Goal: Information Seeking & Learning: Learn about a topic

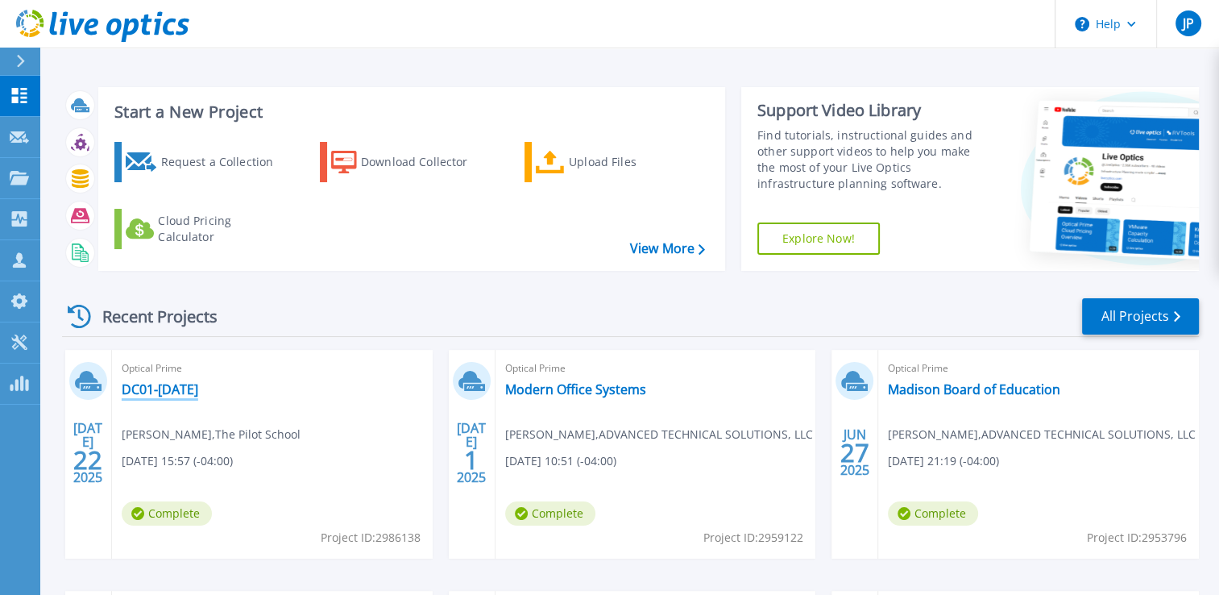
click at [169, 395] on link "DC01-[DATE]" at bounding box center [160, 389] width 77 height 16
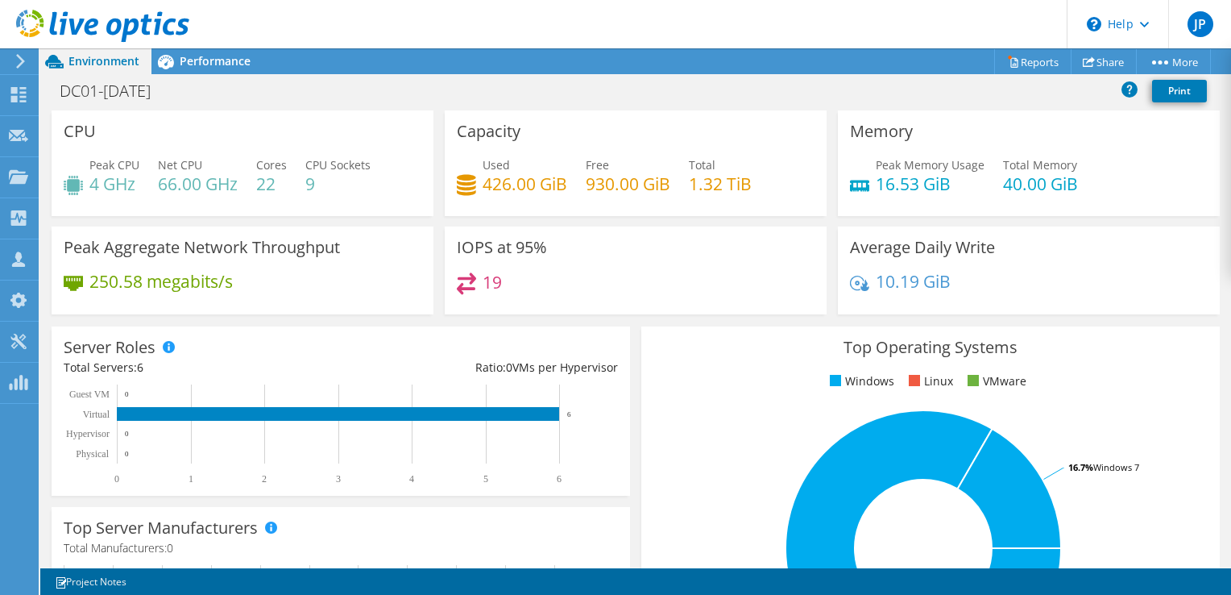
drag, startPoint x: 498, startPoint y: 368, endPoint x: 612, endPoint y: 369, distance: 114.4
click at [612, 369] on div "Server Roles Physical Servers represent bare metal servers that were targets of…" at bounding box center [341, 410] width 578 height 169
drag, startPoint x: 612, startPoint y: 369, endPoint x: 612, endPoint y: 392, distance: 22.6
click at [612, 392] on div "Server Roles Physical Servers represent bare metal servers that were targets of…" at bounding box center [341, 410] width 578 height 169
click at [636, 427] on div "Top Operating Systems Windows Linux VMware 83.3% Windows Server 2012 16.7% Wind…" at bounding box center [931, 519] width 590 height 397
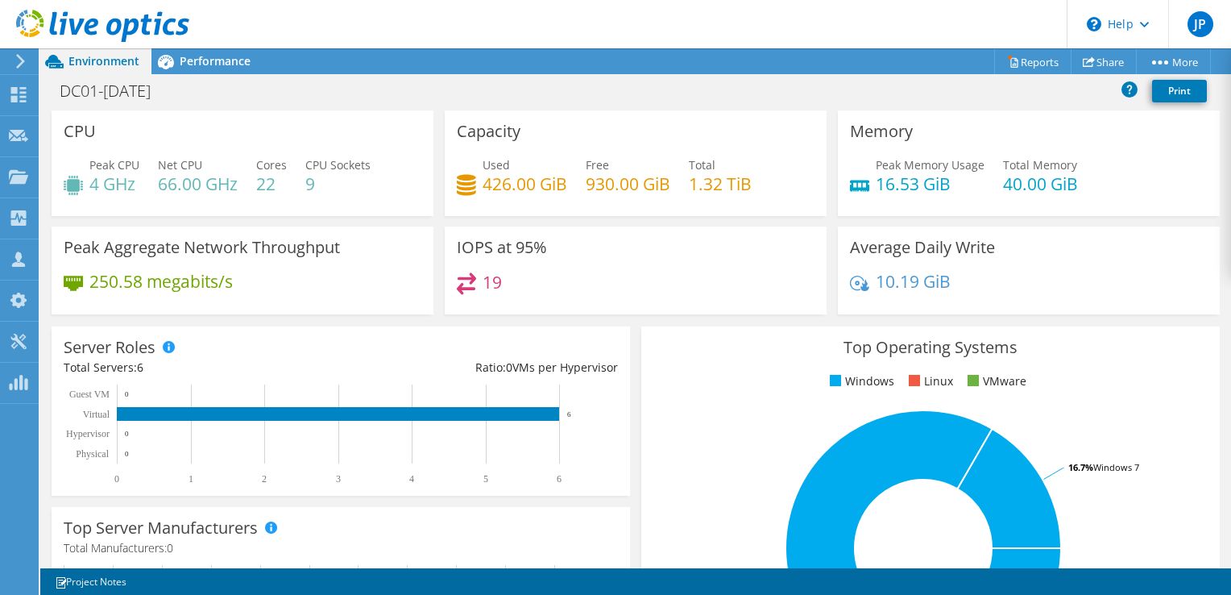
scroll to position [483, 0]
click at [274, 530] on span at bounding box center [270, 526] width 11 height 11
click at [732, 321] on div "Top Operating Systems Windows Linux VMware 83.3% Windows Server 2012 16.7% Wind…" at bounding box center [931, 519] width 590 height 397
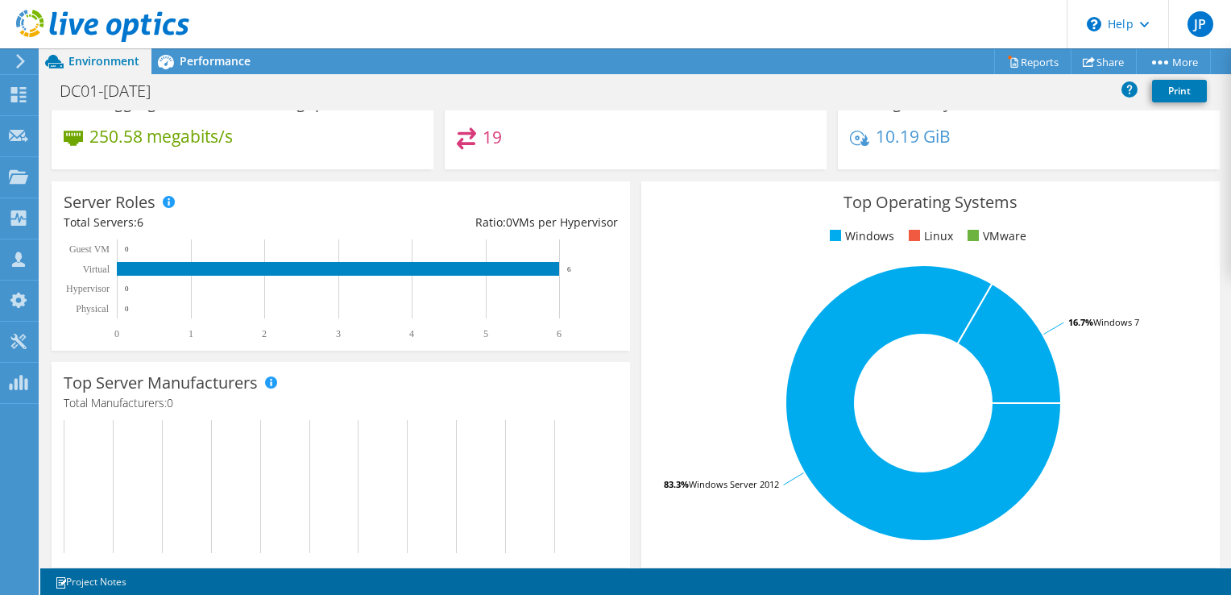
scroll to position [0, 0]
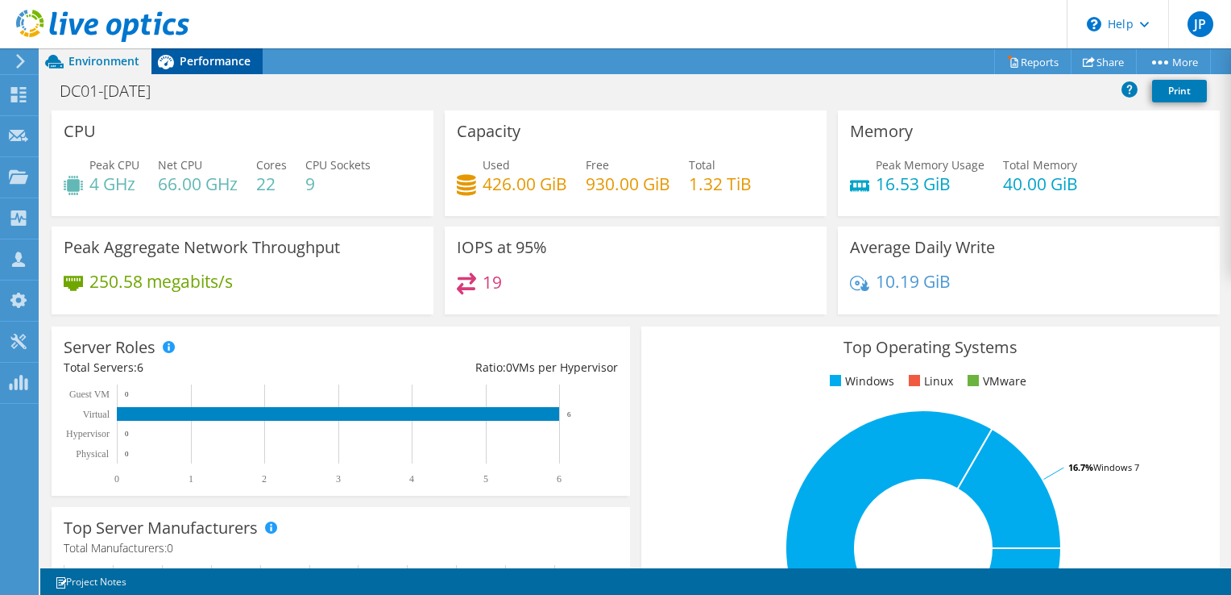
click at [210, 66] on span "Performance" at bounding box center [215, 60] width 71 height 15
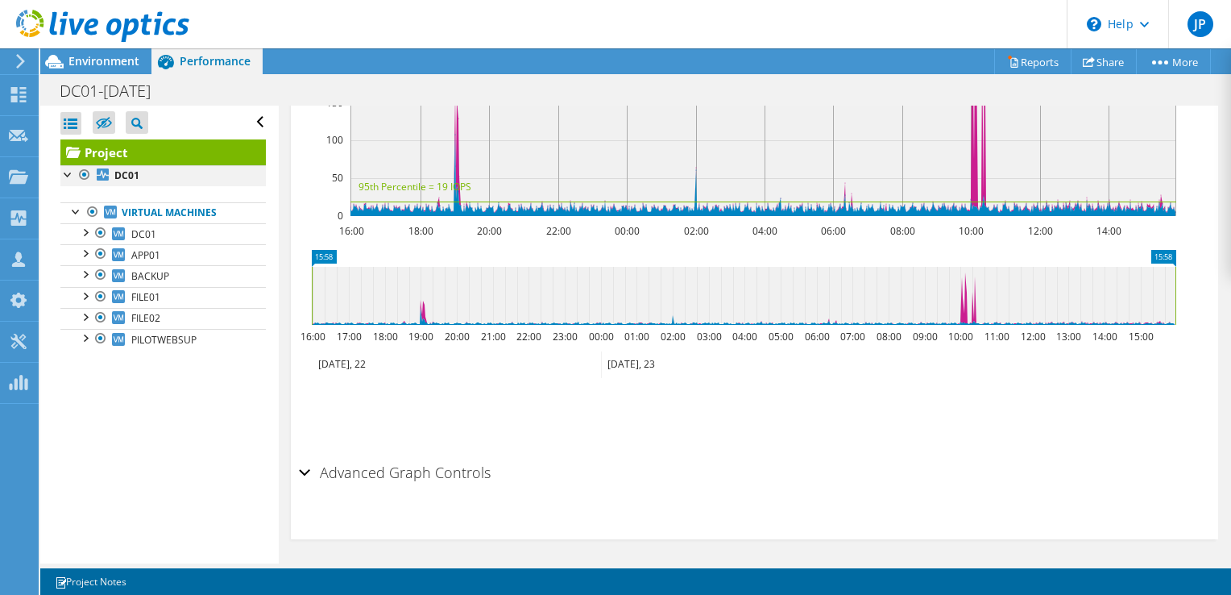
click at [63, 172] on div at bounding box center [68, 173] width 16 height 16
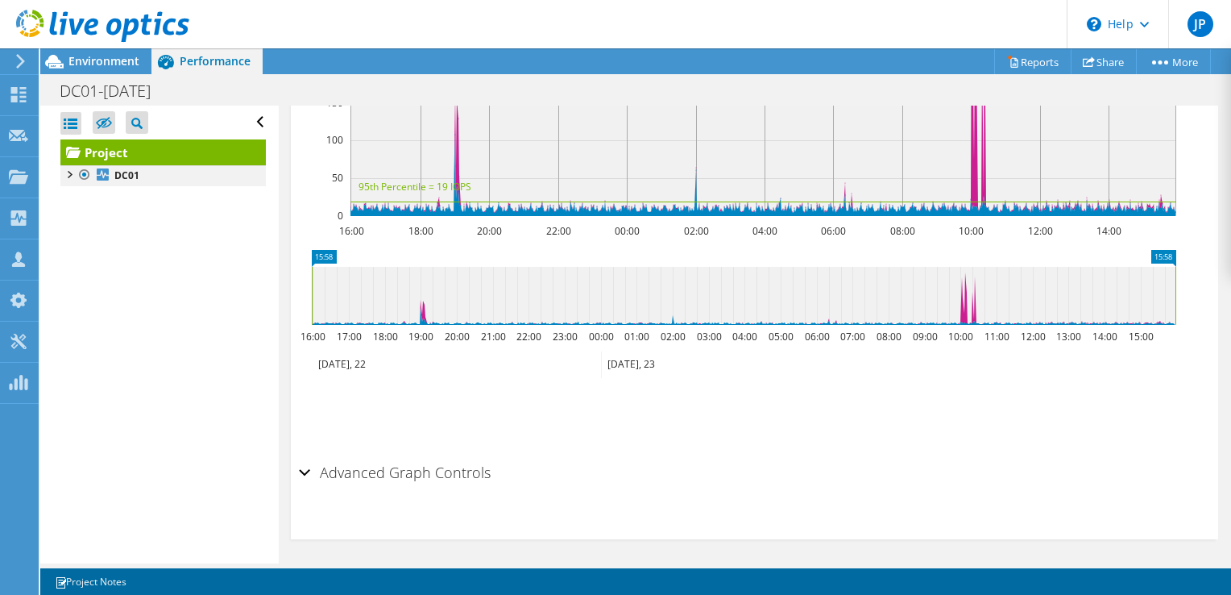
click at [68, 174] on div at bounding box center [68, 173] width 16 height 16
click at [72, 176] on div at bounding box center [68, 173] width 16 height 16
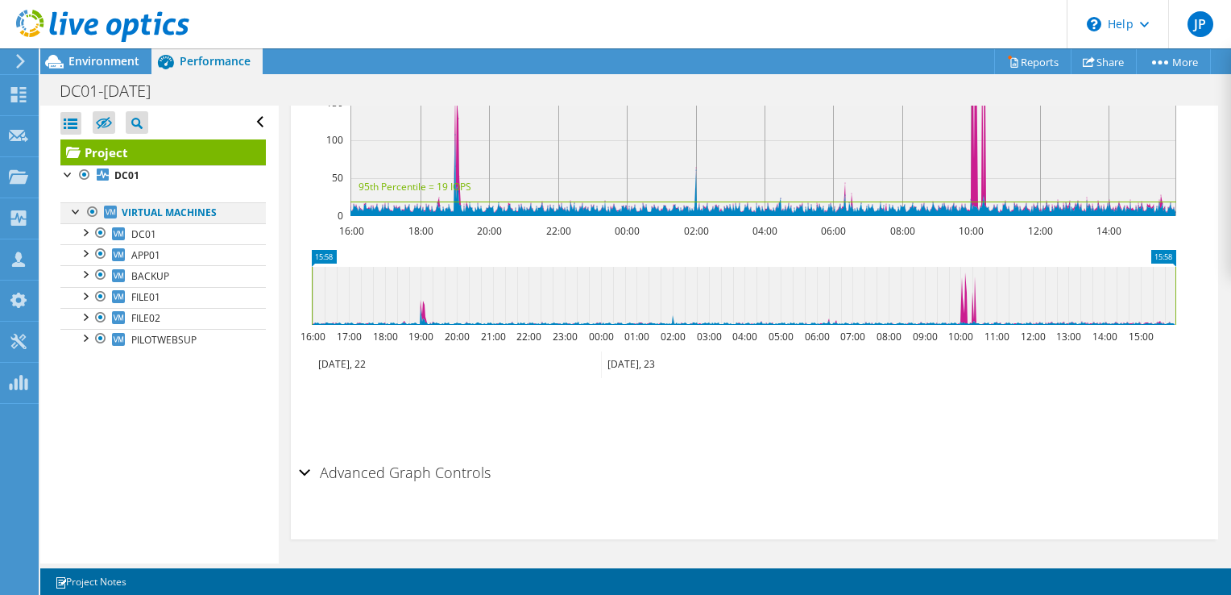
click at [74, 214] on div at bounding box center [76, 210] width 16 height 16
click at [126, 178] on b "DC01" at bounding box center [126, 175] width 25 height 14
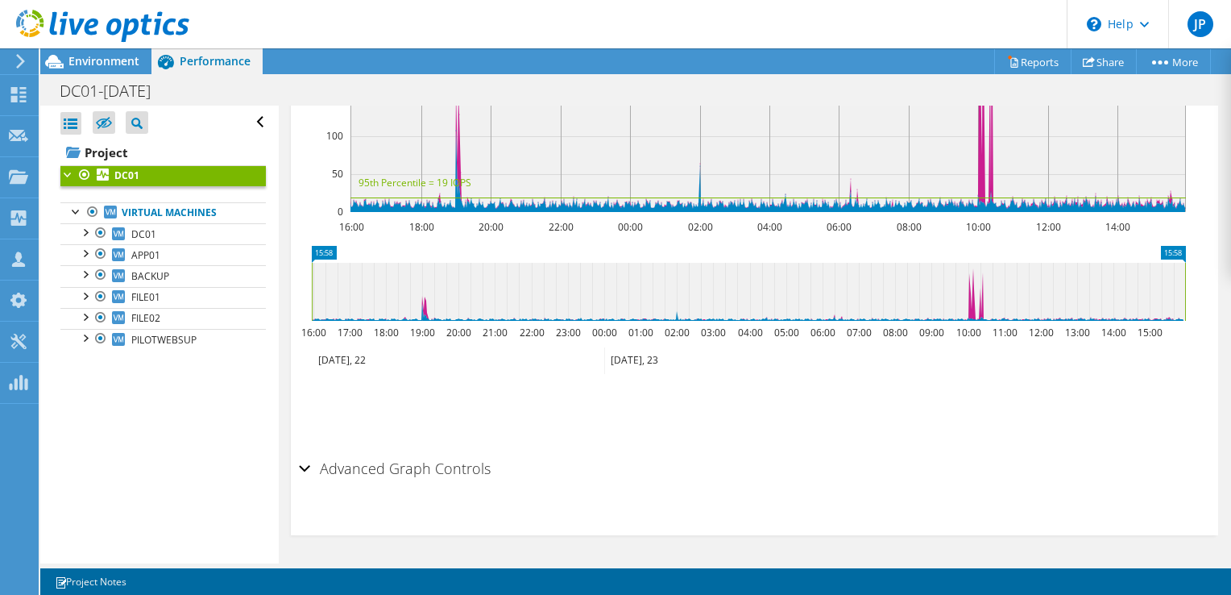
scroll to position [519, 0]
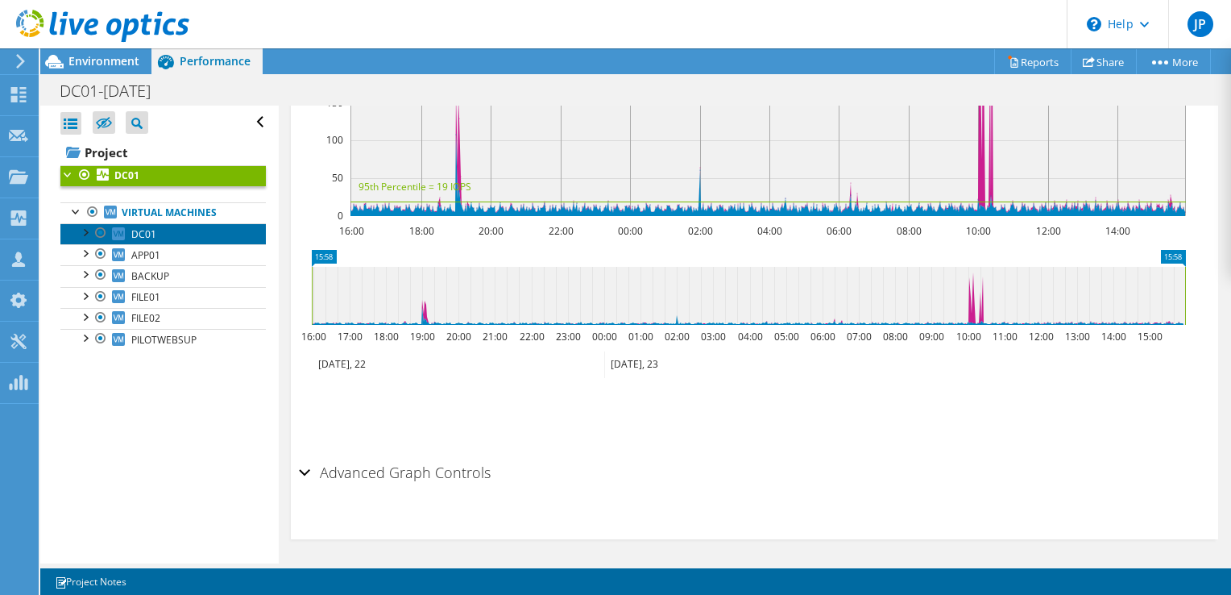
click at [153, 235] on span "DC01" at bounding box center [143, 234] width 25 height 14
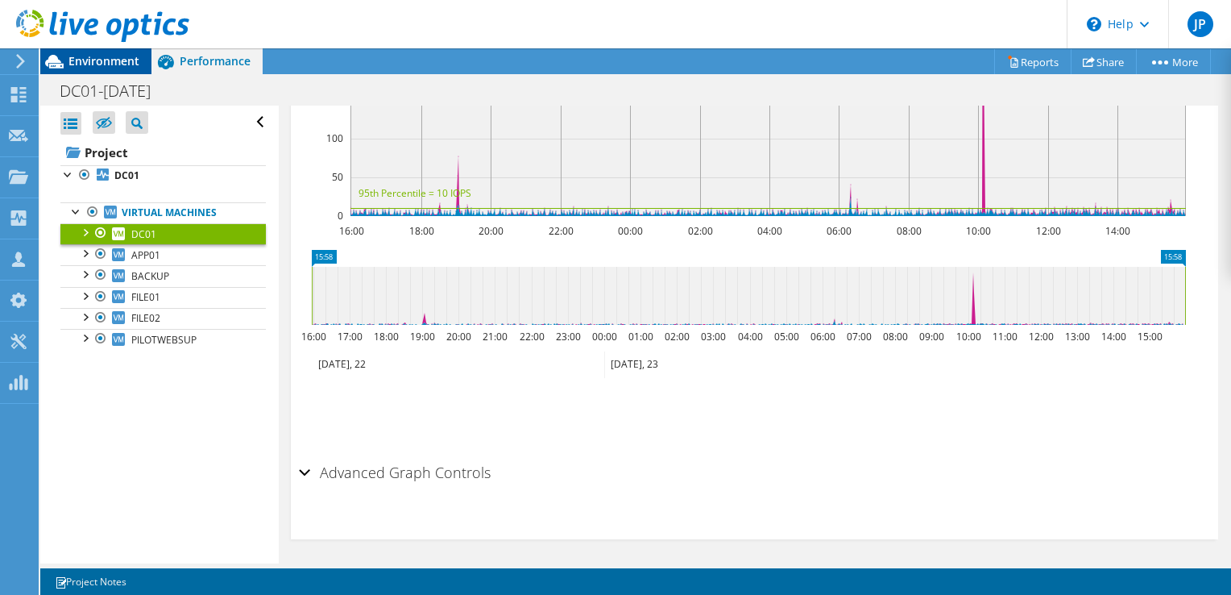
click at [110, 64] on span "Environment" at bounding box center [103, 60] width 71 height 15
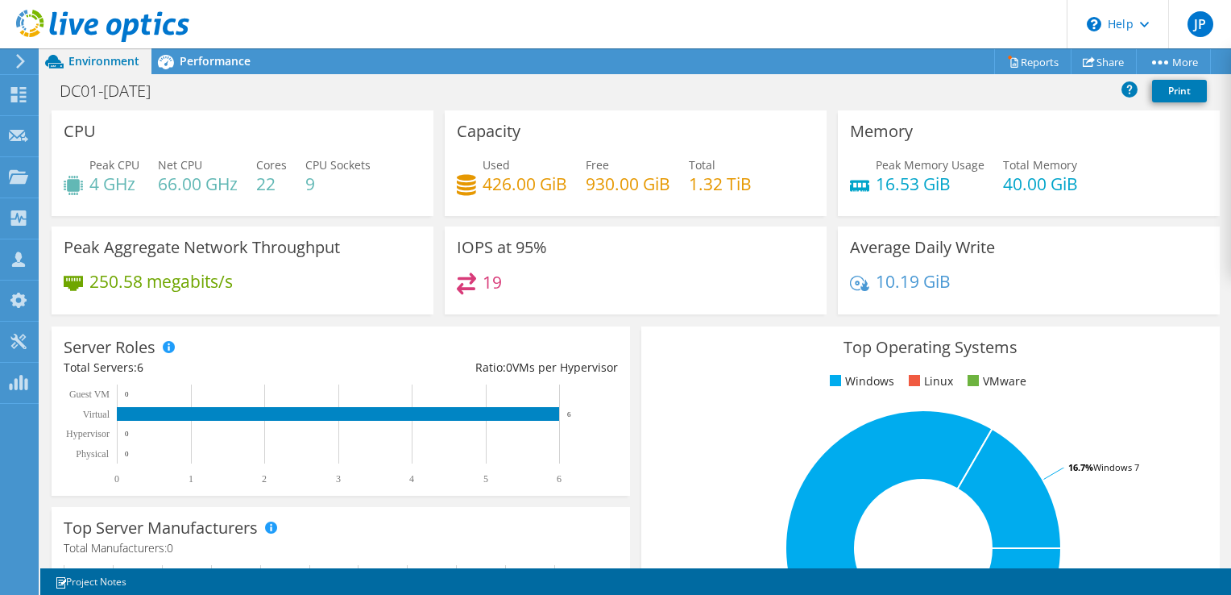
click at [404, 168] on div "Peak CPU 4 GHz Net CPU 66.00 GHz Cores 22 CPU Sockets 9" at bounding box center [243, 182] width 358 height 52
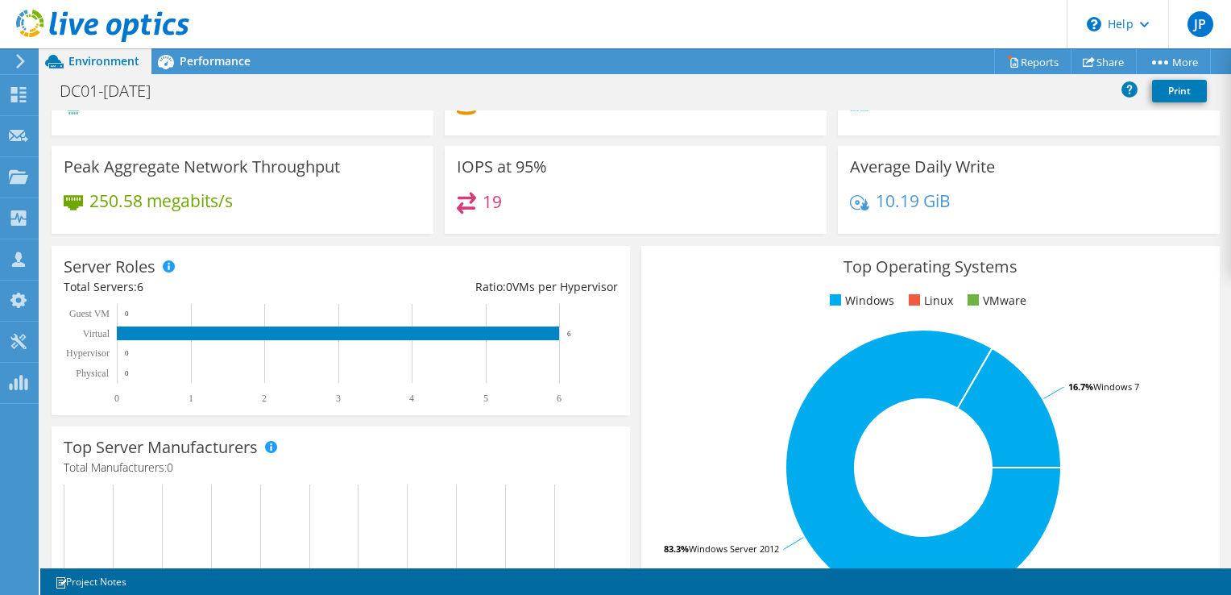
scroll to position [0, 0]
click at [374, 170] on div "Peak Aggregate Network Throughput 250.58 megabits/s" at bounding box center [243, 190] width 382 height 88
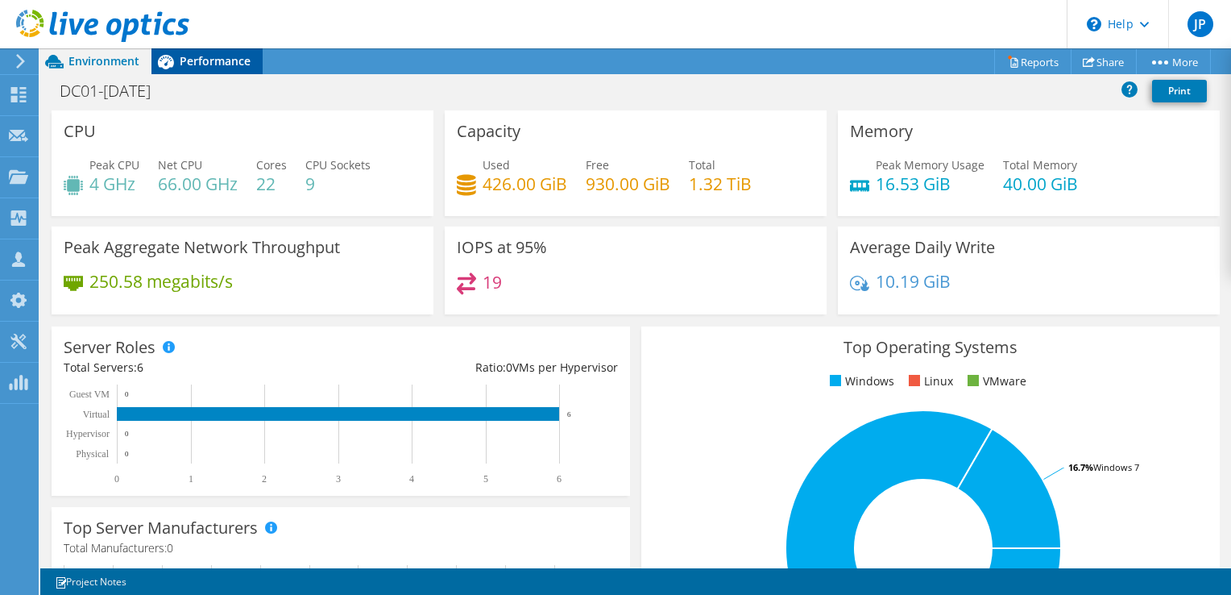
click at [244, 69] on div "Performance" at bounding box center [206, 61] width 111 height 26
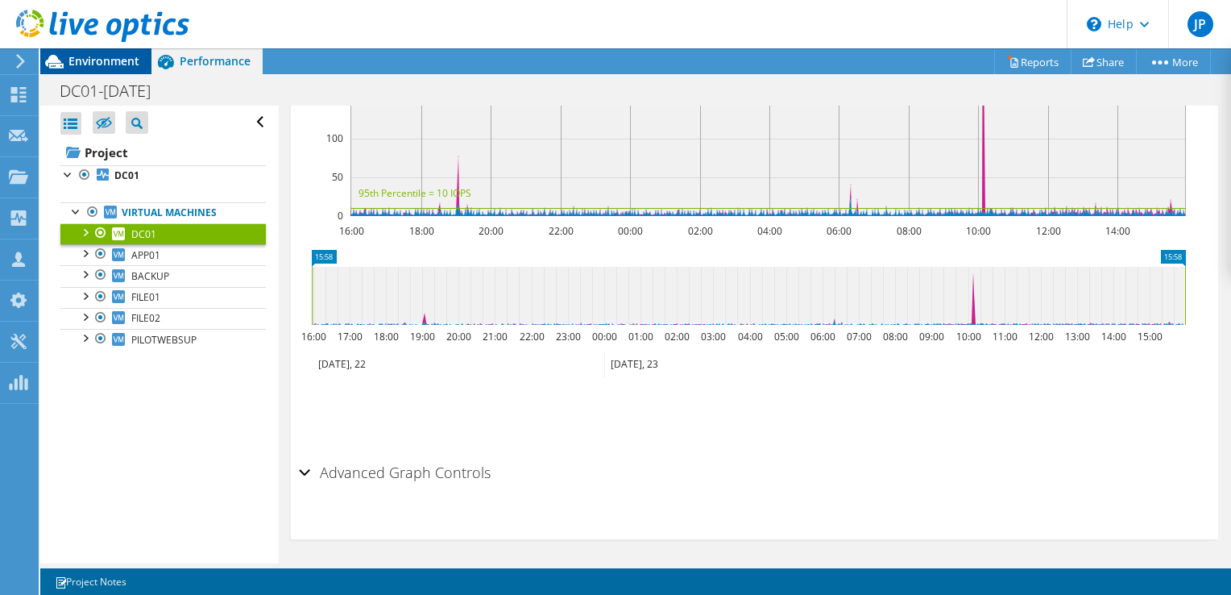
click at [108, 66] on span "Environment" at bounding box center [103, 60] width 71 height 15
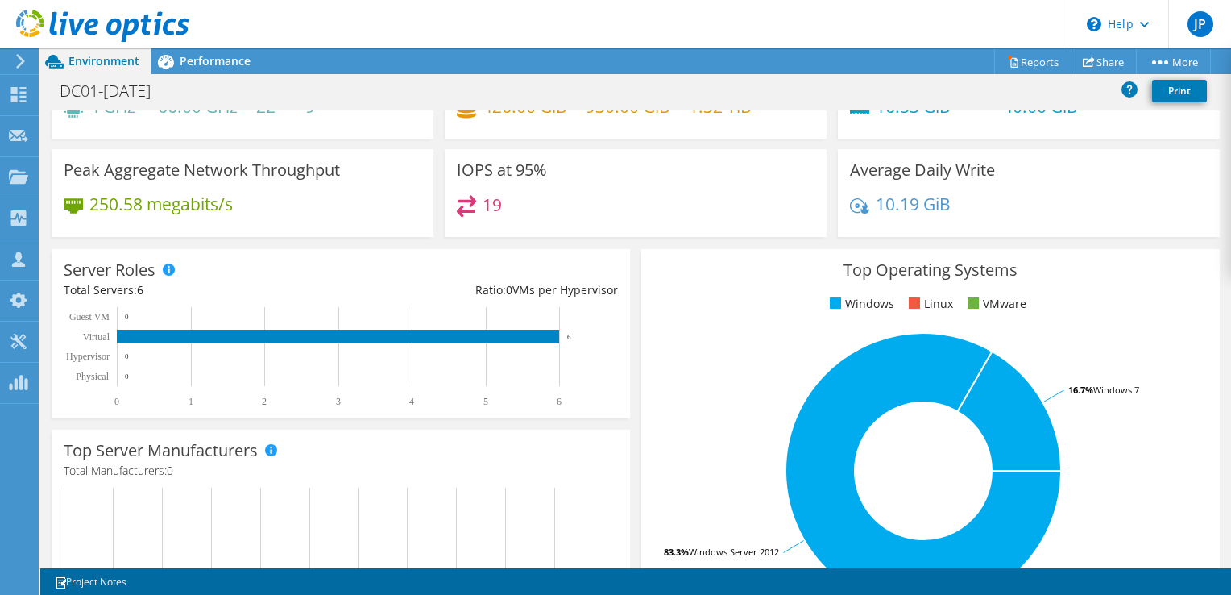
click at [625, 133] on div "Capacity Used 426.00 GiB Free 930.00 GiB Total 1.32 TiB" at bounding box center [636, 86] width 382 height 106
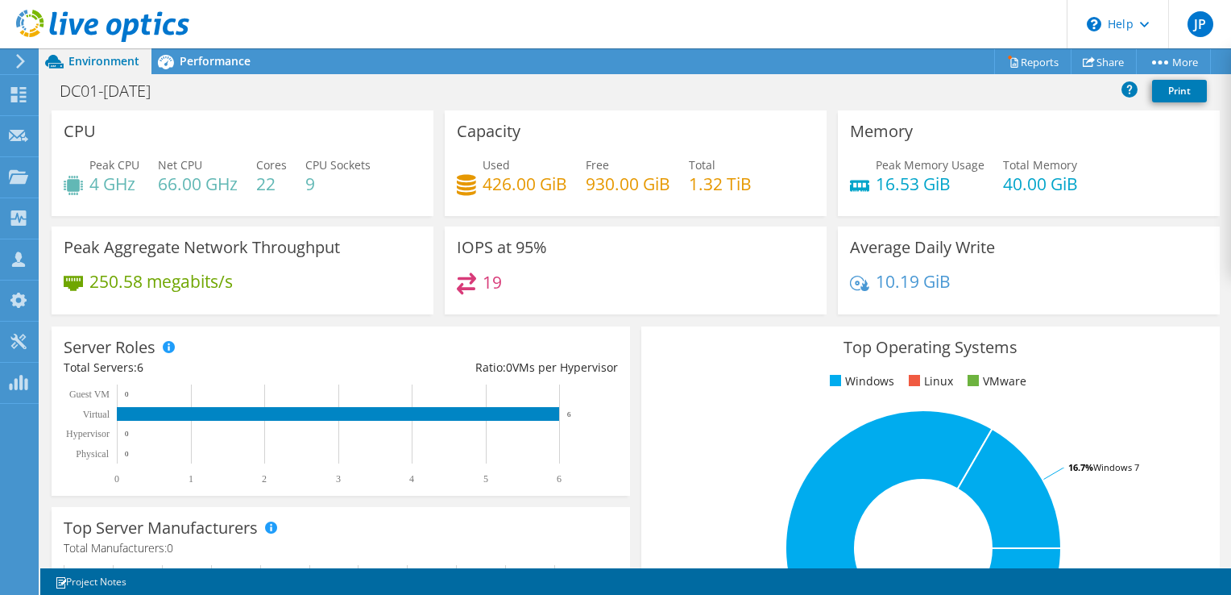
click at [549, 181] on h4 "426.00 GiB" at bounding box center [525, 184] width 85 height 18
drag, startPoint x: 506, startPoint y: 185, endPoint x: 493, endPoint y: 156, distance: 31.7
click at [499, 169] on div "Used 426.00 GiB" at bounding box center [525, 174] width 85 height 36
drag, startPoint x: 493, startPoint y: 156, endPoint x: 479, endPoint y: 134, distance: 26.8
click at [479, 134] on h3 "Capacity" at bounding box center [489, 131] width 64 height 18
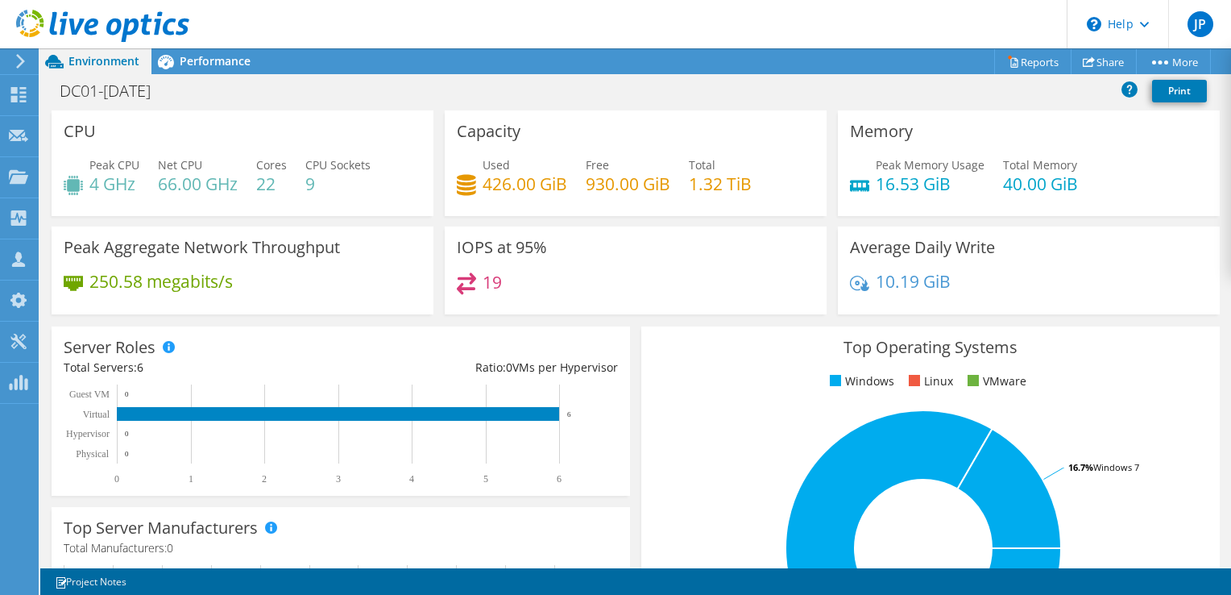
click at [704, 189] on h4 "1.32 TiB" at bounding box center [720, 184] width 63 height 18
click at [727, 193] on h4 "1.32 TiB" at bounding box center [720, 184] width 63 height 18
click at [649, 193] on h4 "930.00 GiB" at bounding box center [628, 184] width 85 height 18
click at [205, 61] on span "Performance" at bounding box center [215, 60] width 71 height 15
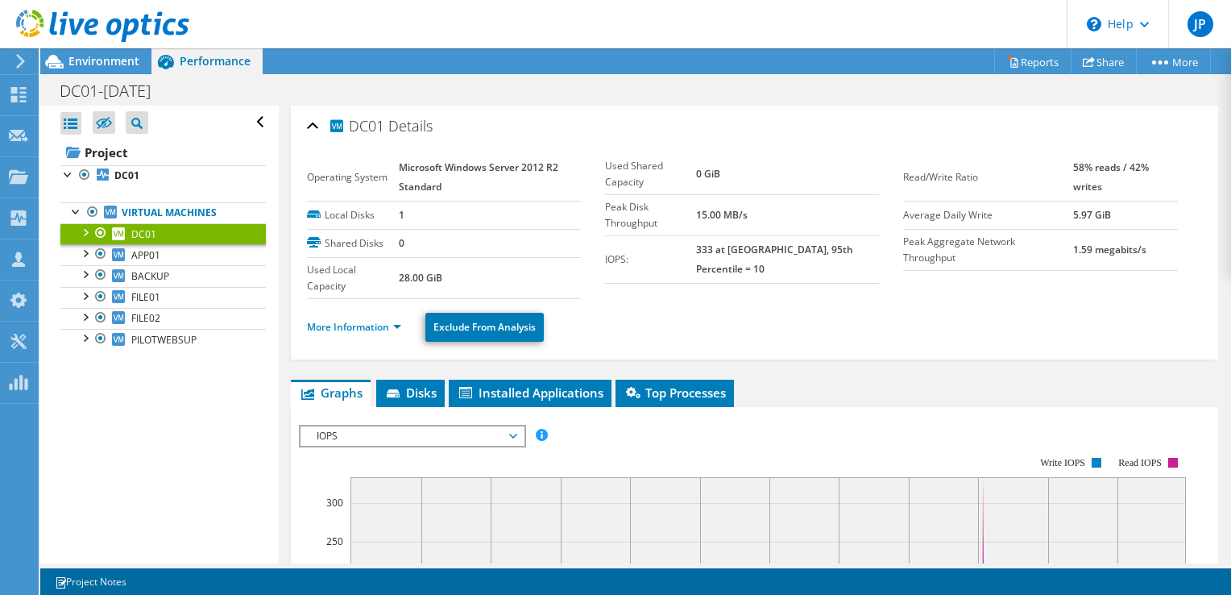
click at [586, 62] on div "Project Actions Project Actions Reports Share More" at bounding box center [635, 61] width 1191 height 26
click at [140, 251] on span "APP01" at bounding box center [145, 255] width 29 height 14
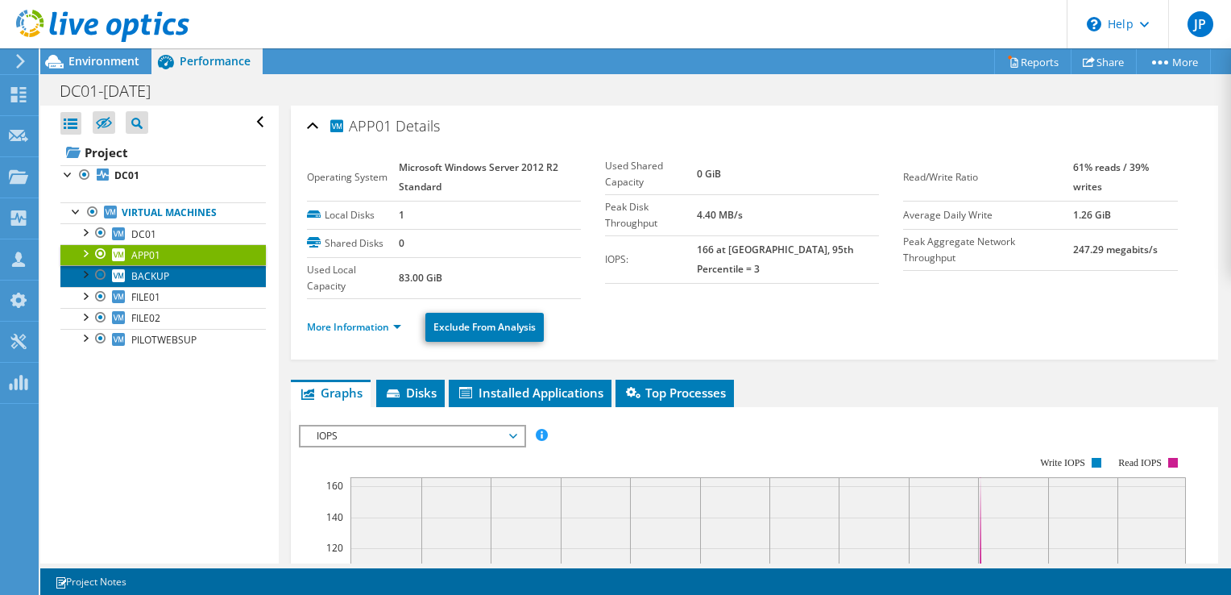
click at [141, 276] on span "BACKUP" at bounding box center [150, 276] width 38 height 14
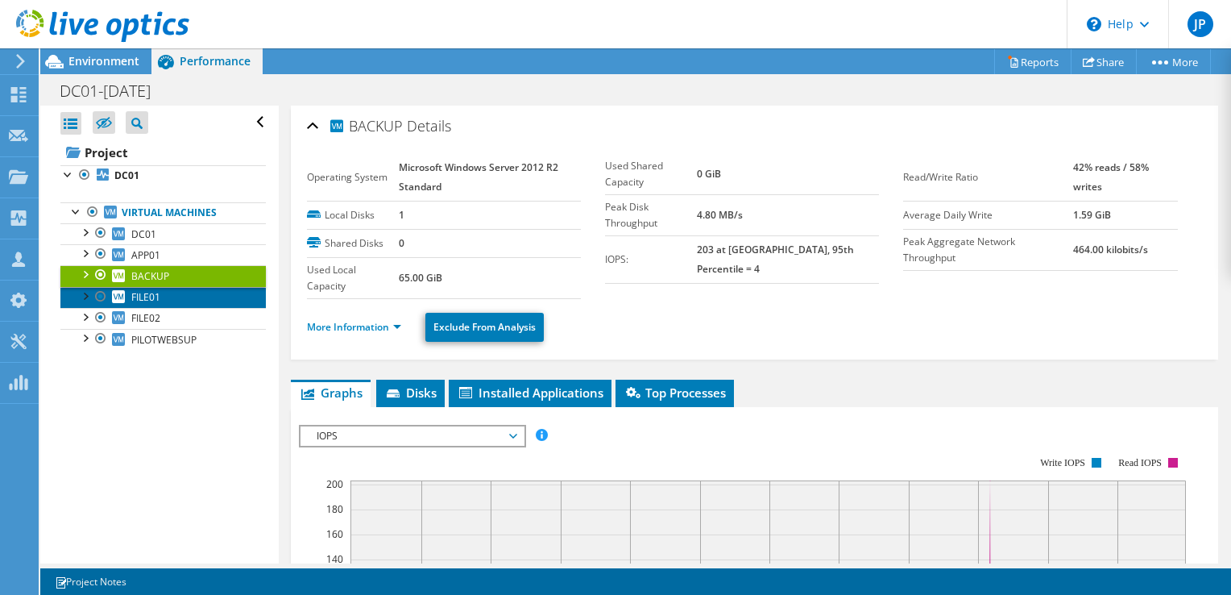
click at [143, 295] on span "FILE01" at bounding box center [145, 297] width 29 height 14
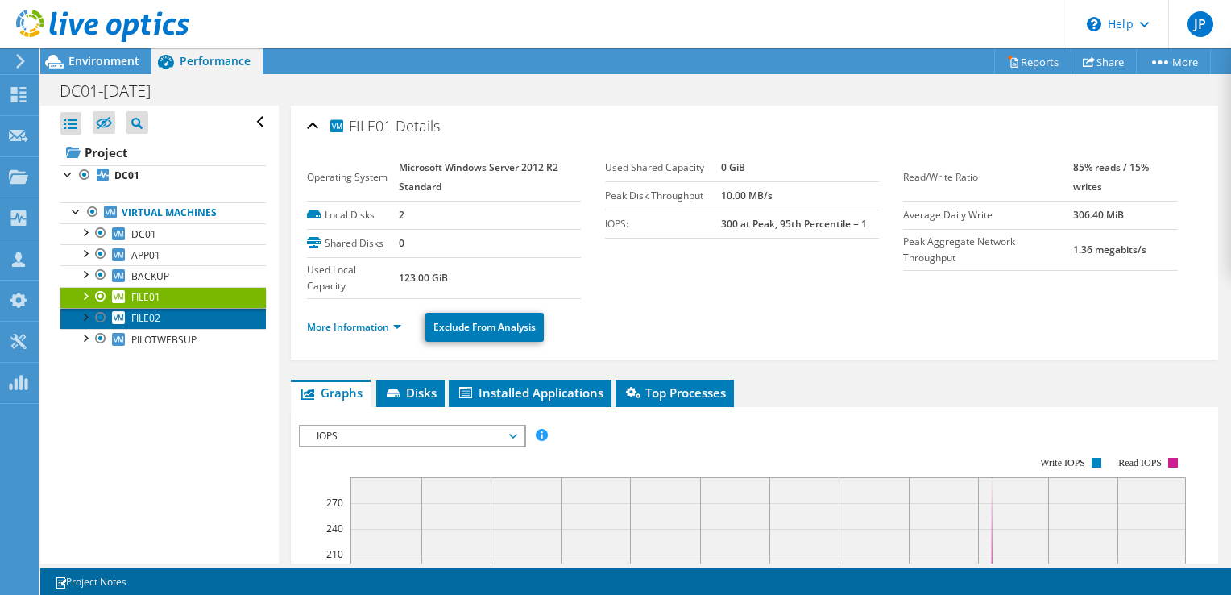
click at [148, 315] on span "FILE02" at bounding box center [145, 318] width 29 height 14
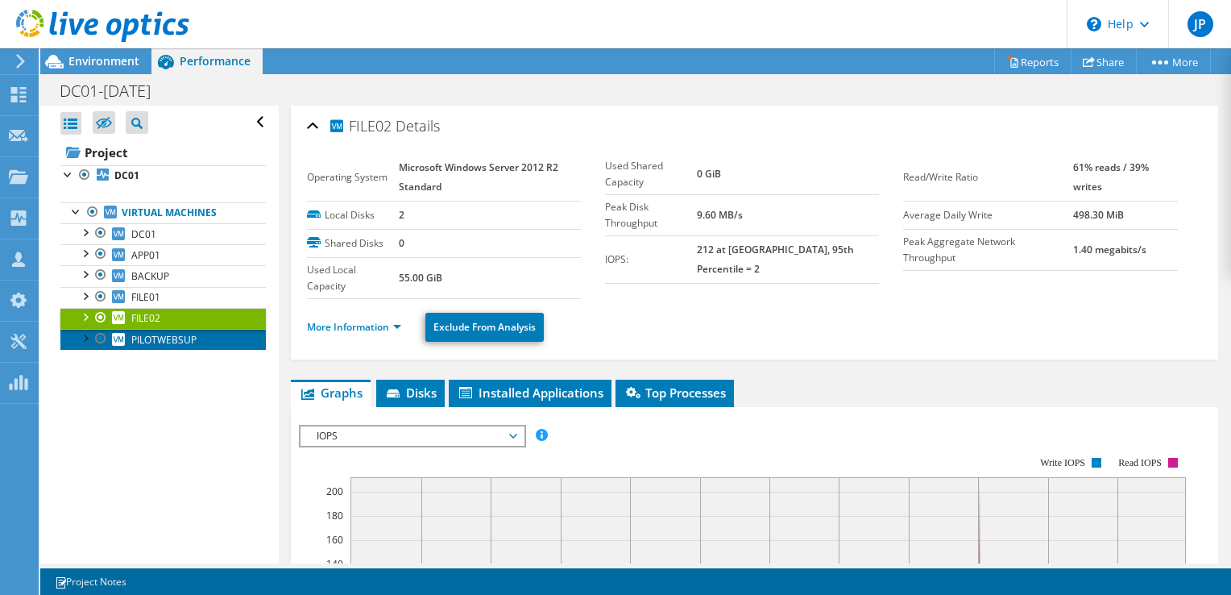
click at [158, 338] on span "PILOTWEBSUP" at bounding box center [163, 340] width 65 height 14
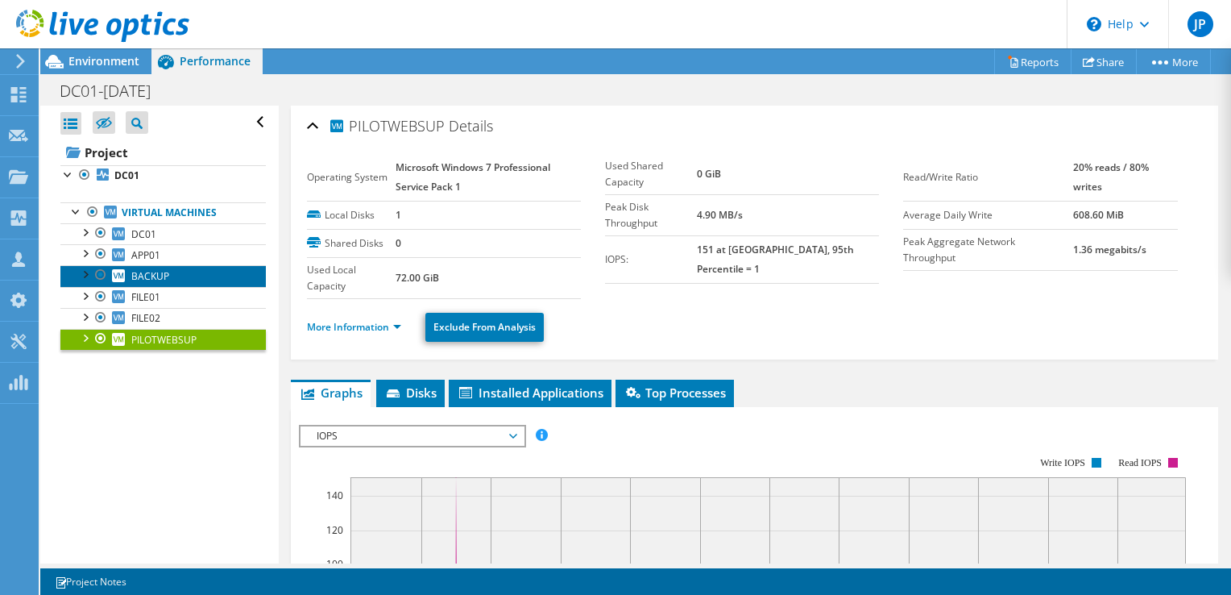
click at [154, 280] on span "BACKUP" at bounding box center [150, 276] width 38 height 14
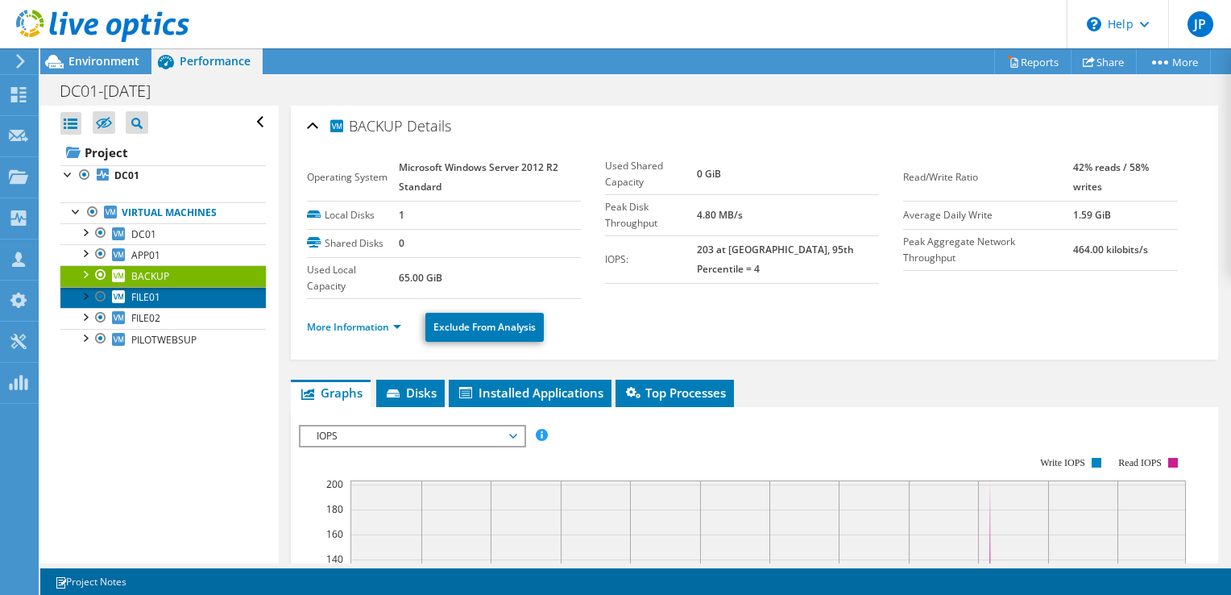
click at [156, 297] on span "FILE01" at bounding box center [145, 297] width 29 height 14
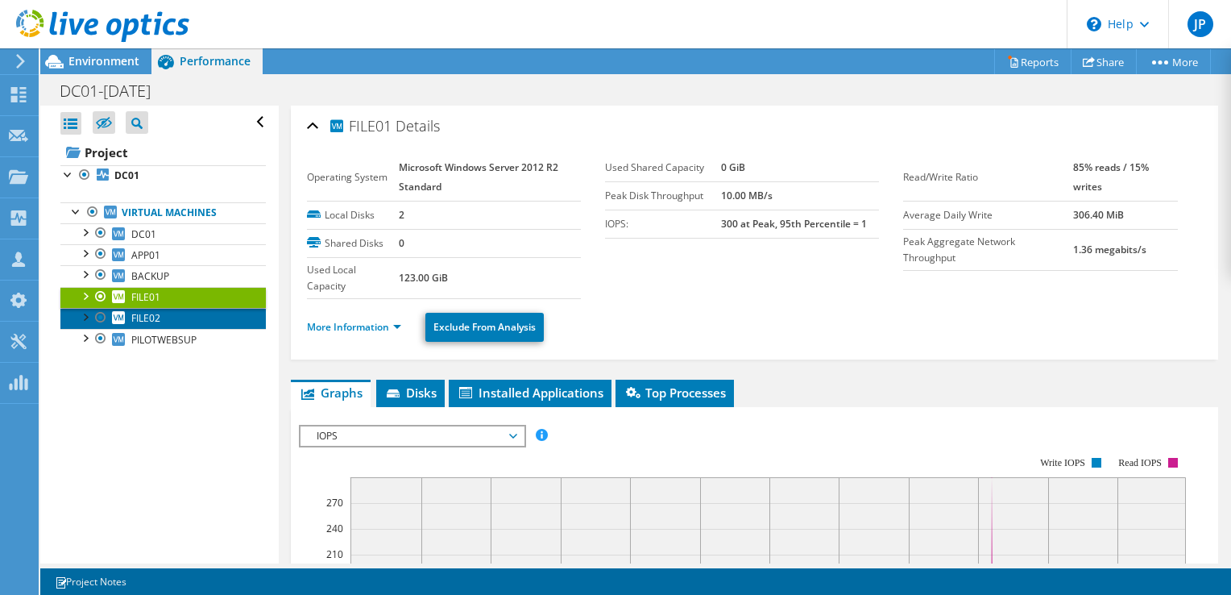
click at [153, 318] on span "FILE02" at bounding box center [145, 318] width 29 height 14
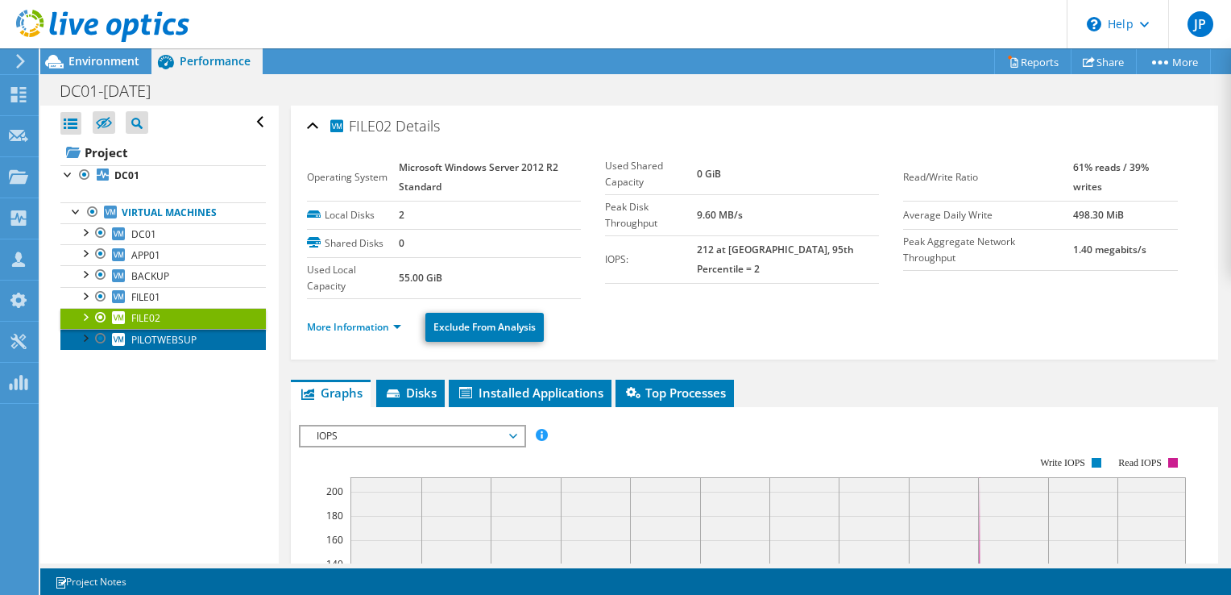
click at [159, 337] on span "PILOTWEBSUP" at bounding box center [163, 340] width 65 height 14
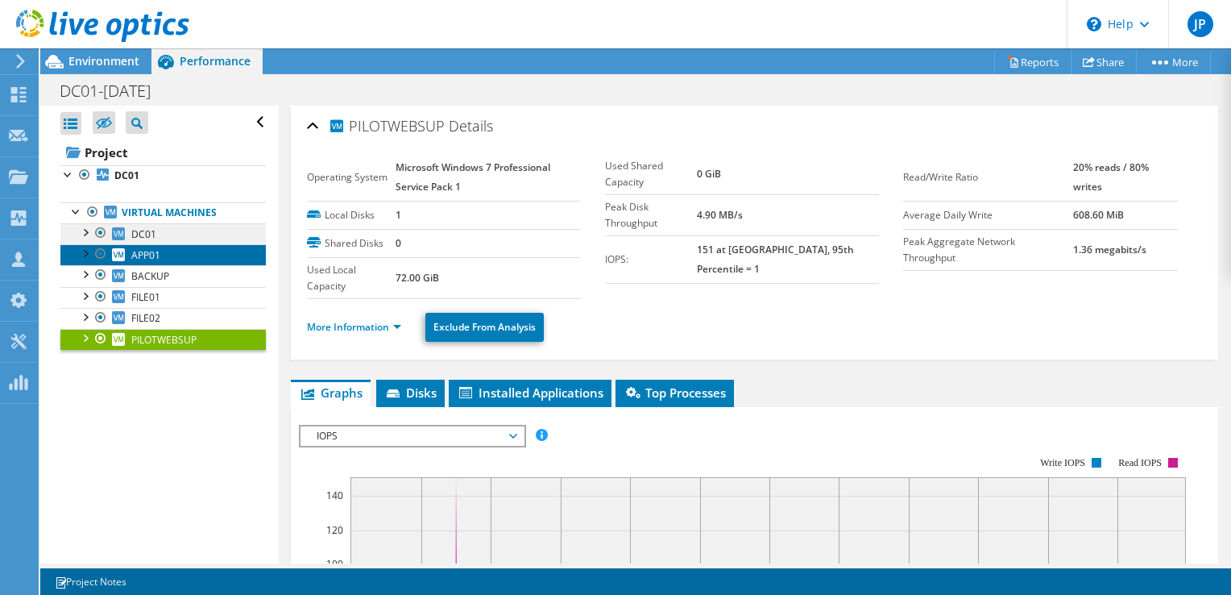
drag, startPoint x: 149, startPoint y: 243, endPoint x: 150, endPoint y: 234, distance: 9.7
click at [149, 244] on link "APP01" at bounding box center [162, 254] width 205 height 21
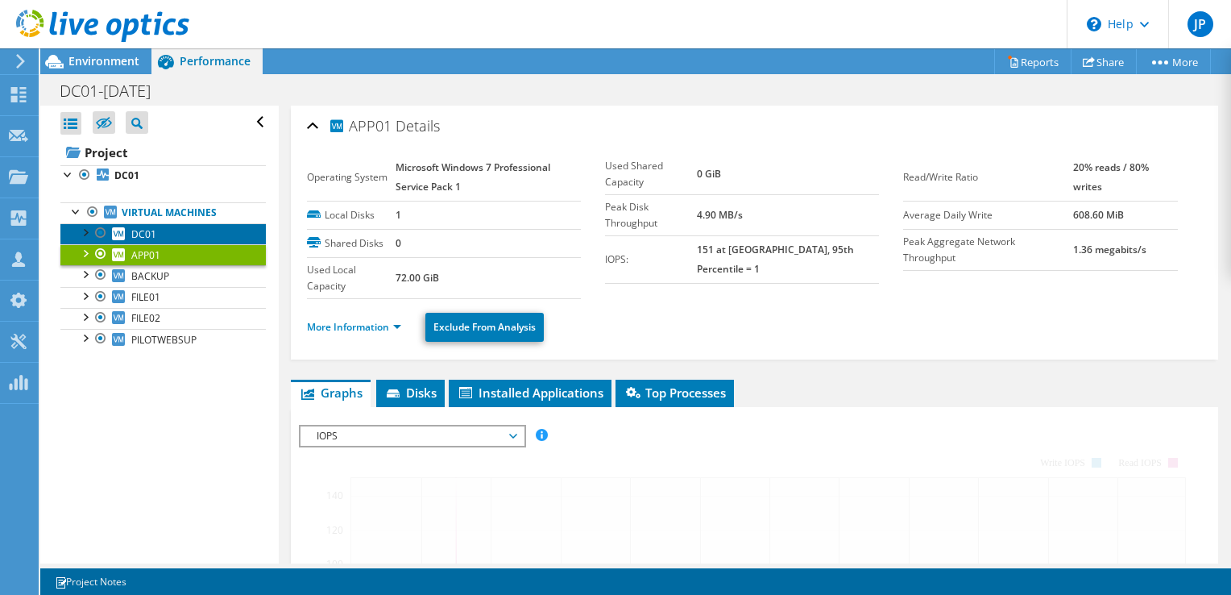
click at [150, 230] on span "DC01" at bounding box center [143, 234] width 25 height 14
